Goal: Check status: Check status

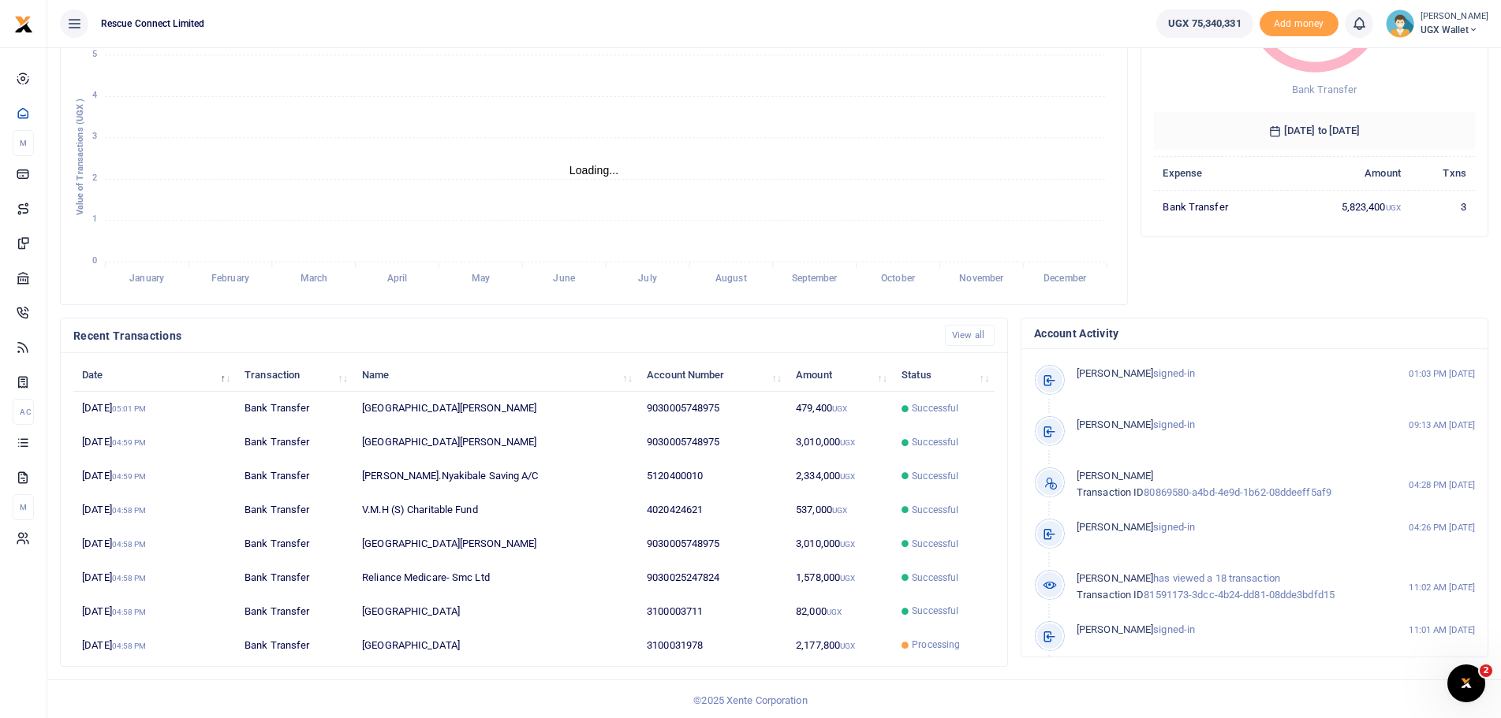
scroll to position [224, 0]
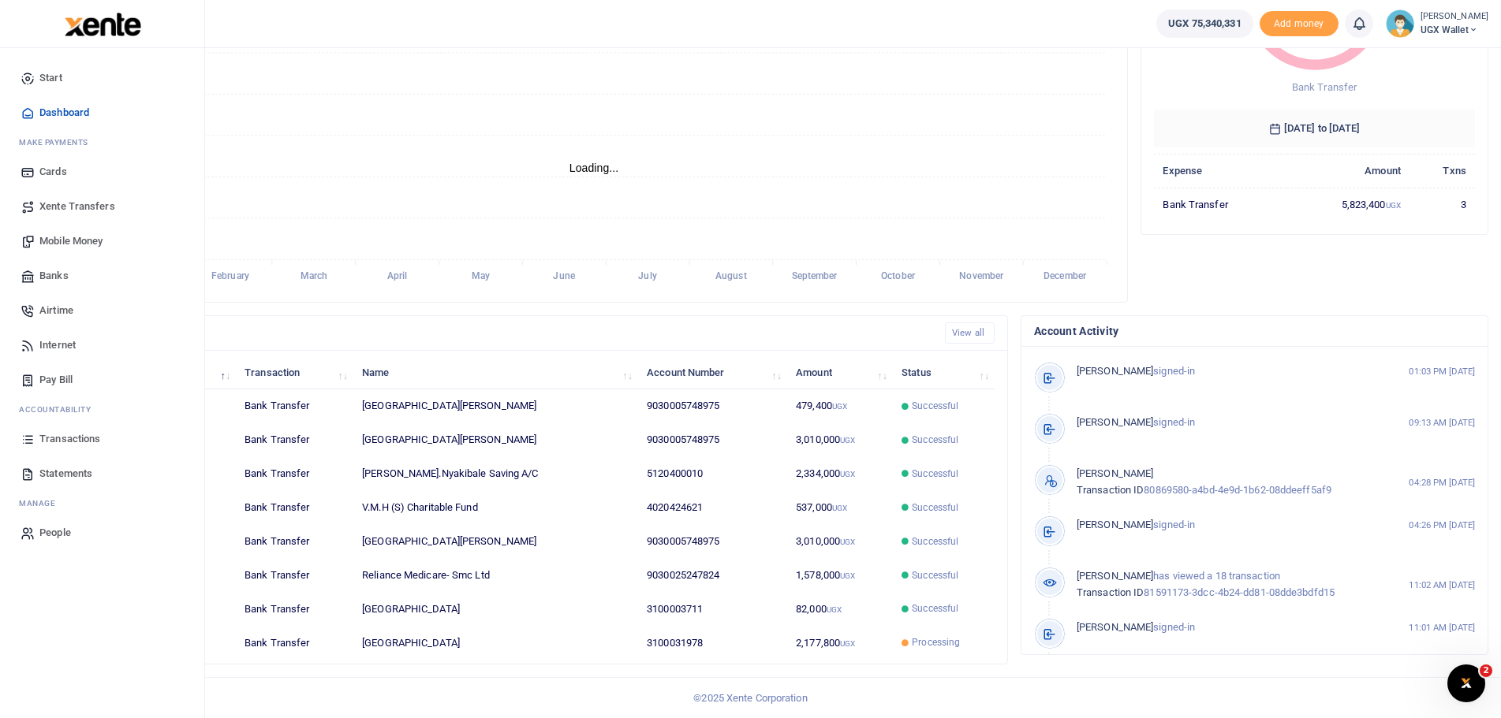
click at [66, 435] on span "Transactions" at bounding box center [69, 439] width 61 height 16
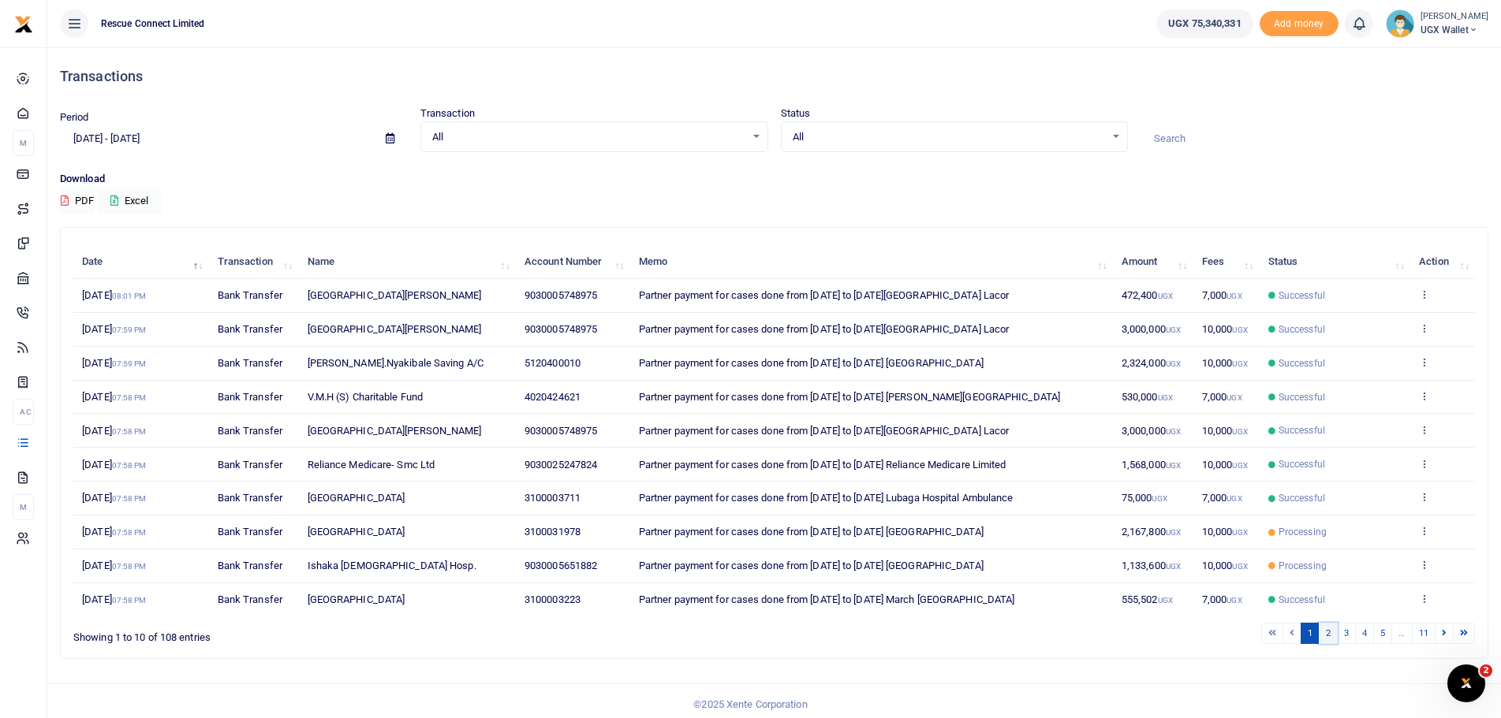
click at [1325, 637] on link "2" at bounding box center [1328, 633] width 19 height 21
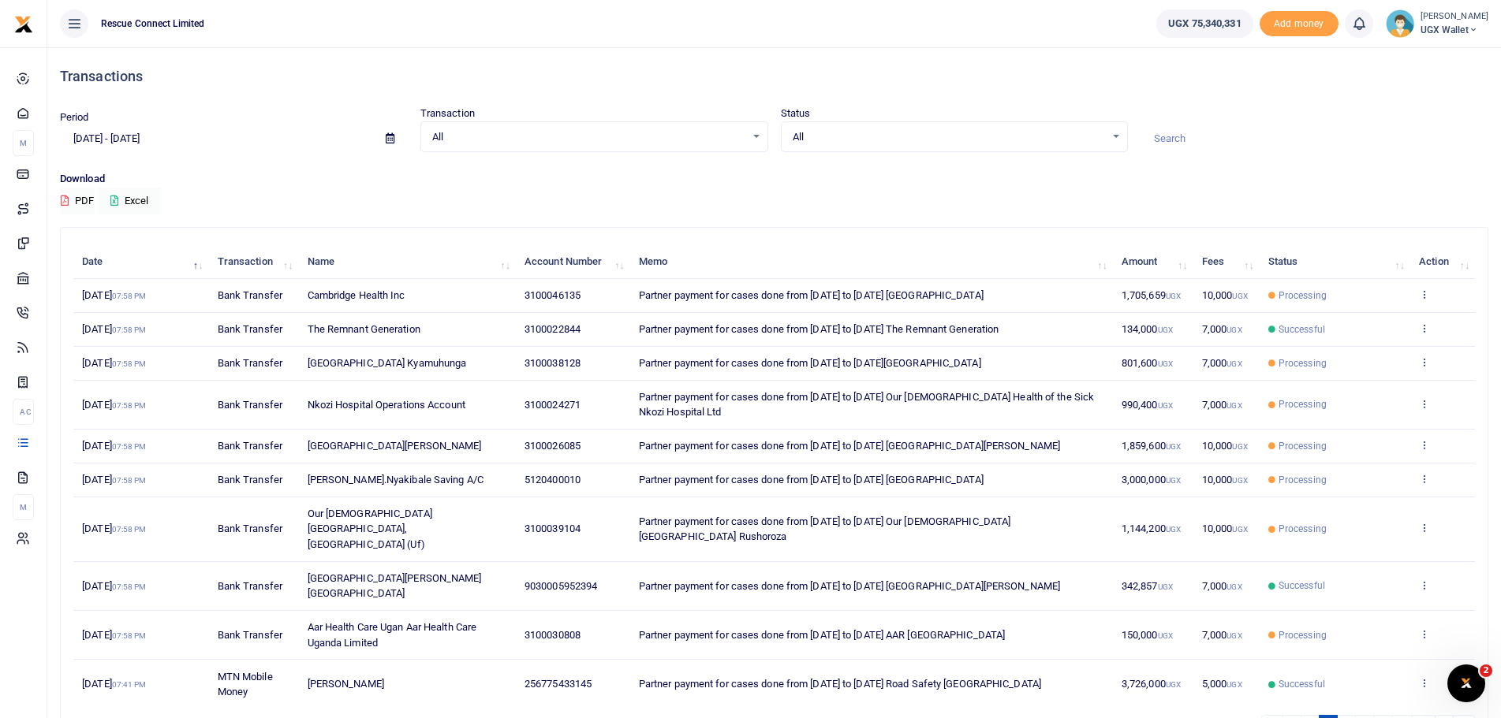
scroll to position [69, 0]
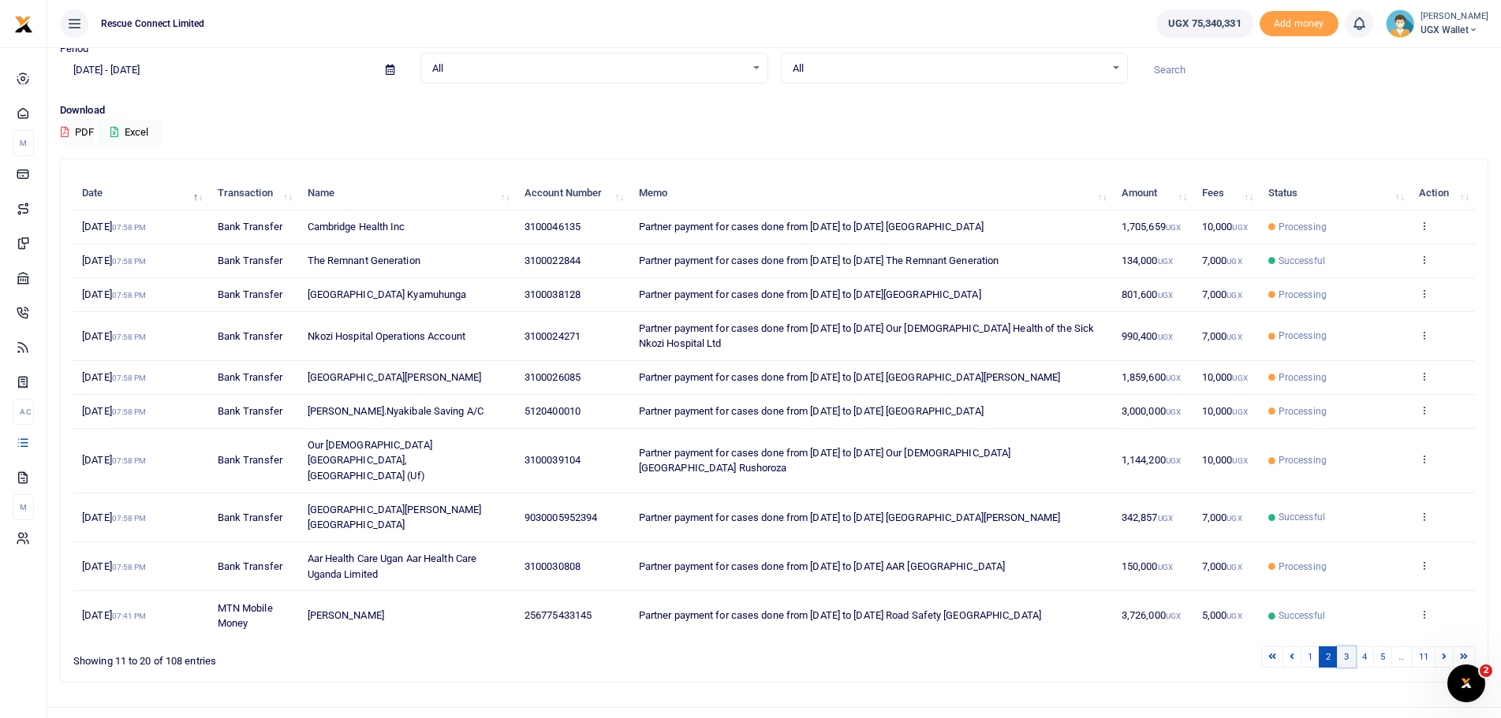
click at [1351, 647] on link "3" at bounding box center [1346, 657] width 19 height 21
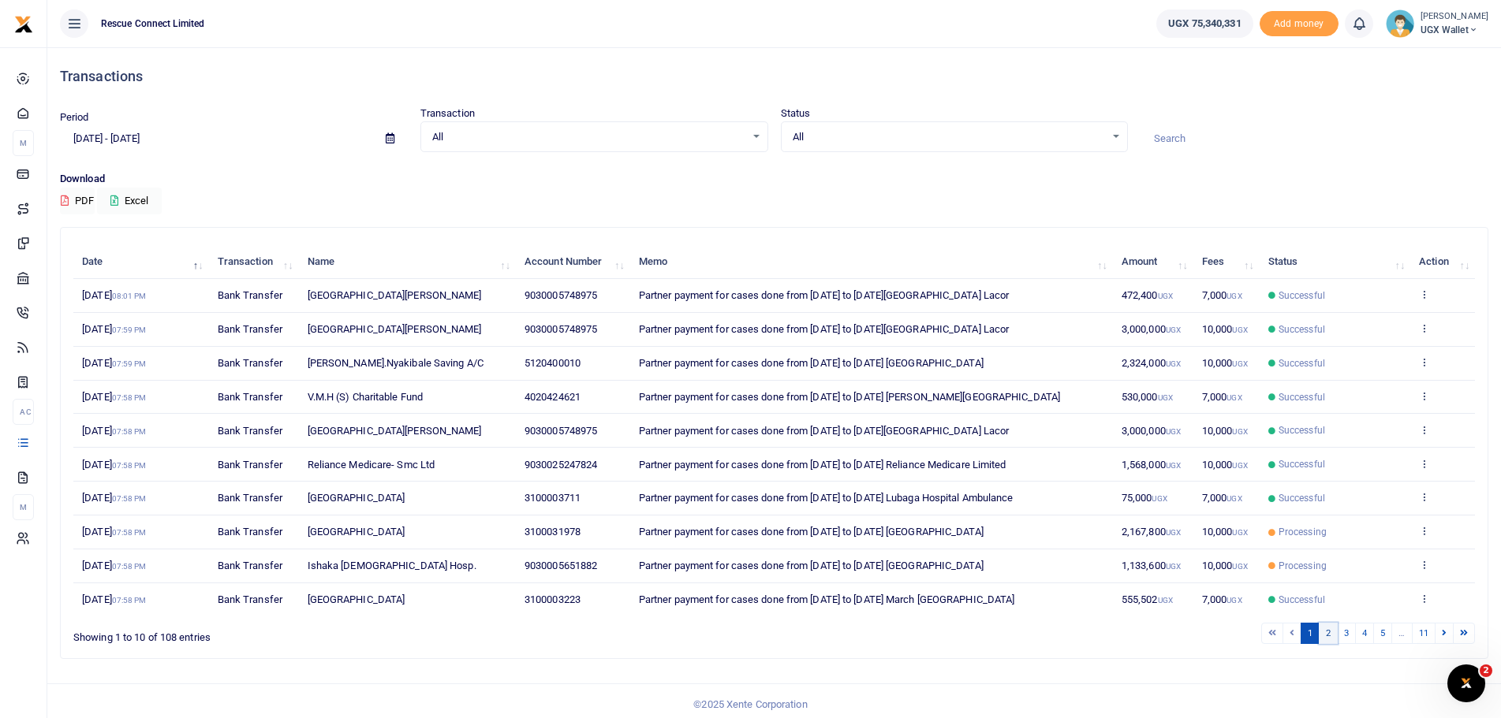
click at [1333, 633] on link "2" at bounding box center [1328, 633] width 19 height 21
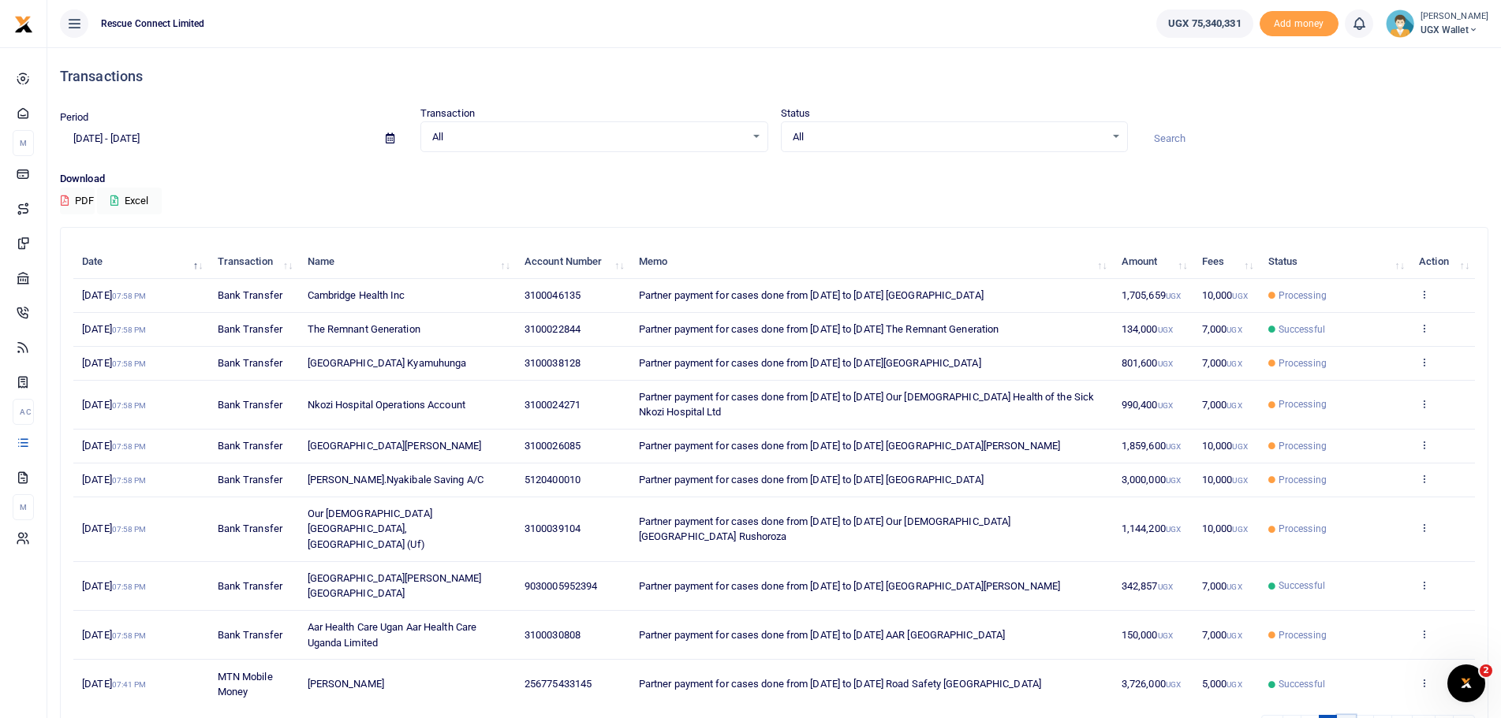
click at [1343, 715] on link "3" at bounding box center [1346, 725] width 19 height 21
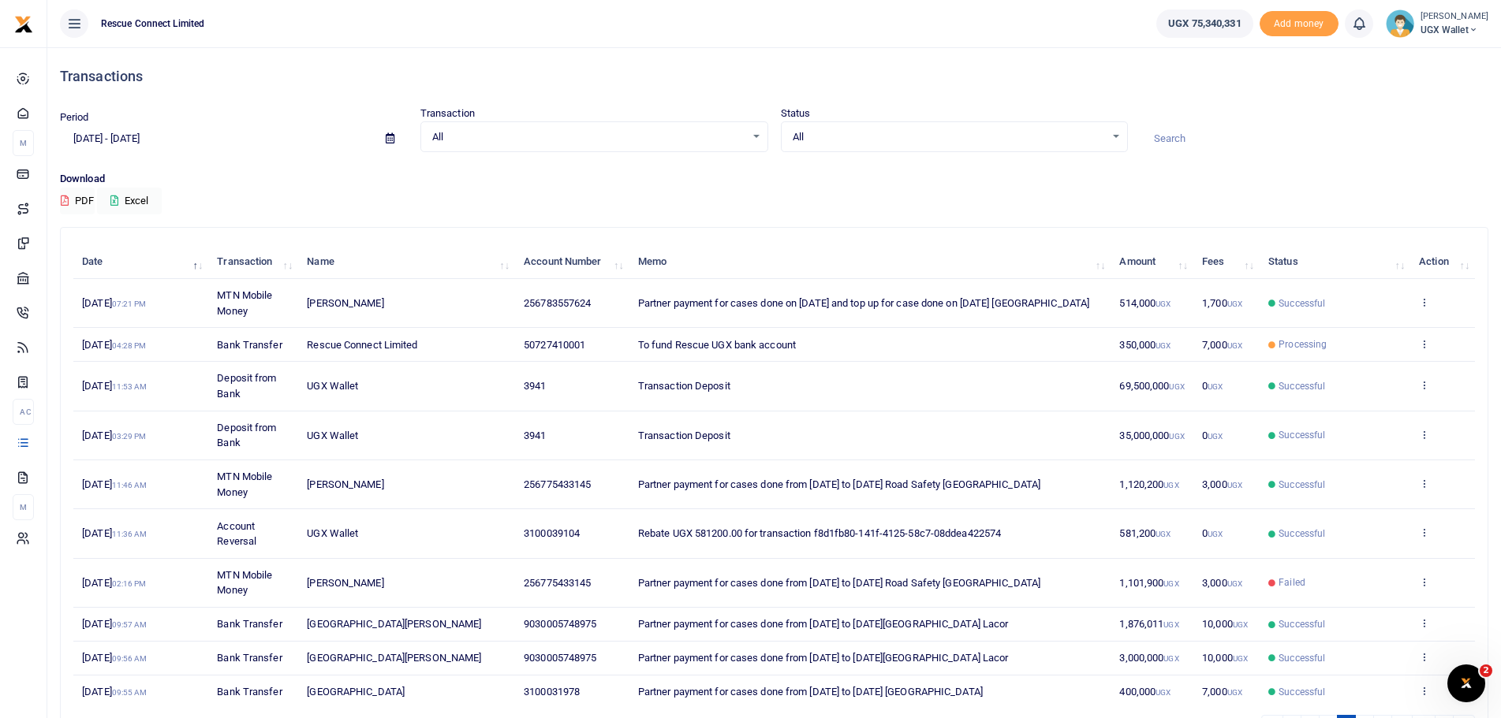
scroll to position [18, 0]
